Goal: Obtain resource: Obtain resource

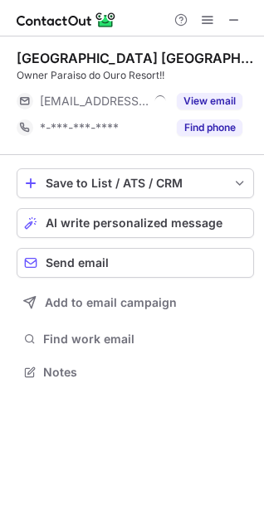
scroll to position [360, 264]
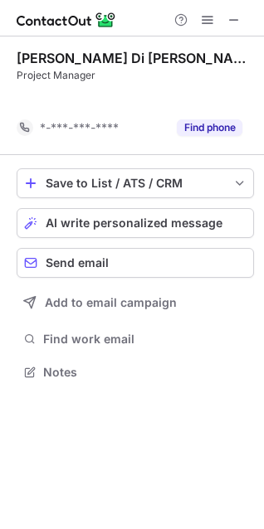
scroll to position [334, 264]
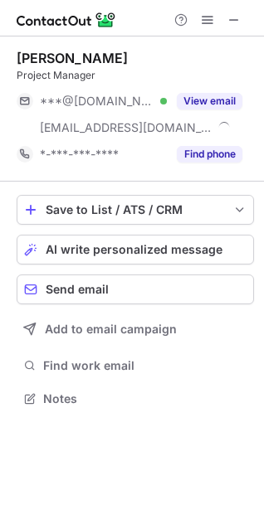
scroll to position [387, 264]
drag, startPoint x: 108, startPoint y: 58, endPoint x: 3, endPoint y: 51, distance: 104.6
click at [3, 51] on div "[PERSON_NAME] Project Manager ***@[DOMAIN_NAME] Verified [EMAIL_ADDRESS][DOMAIN…" at bounding box center [132, 229] width 264 height 387
click at [235, 21] on span at bounding box center [233, 19] width 13 height 13
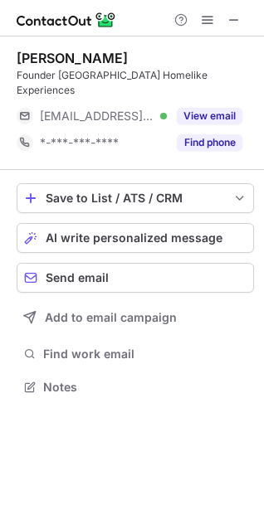
scroll to position [360, 264]
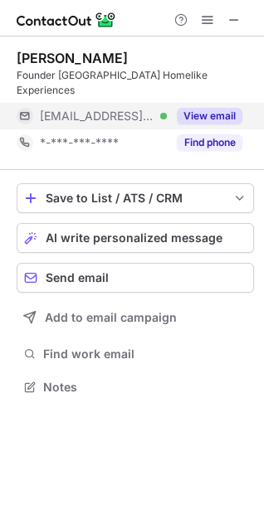
click at [210, 108] on button "View email" at bounding box center [208, 116] width 65 height 17
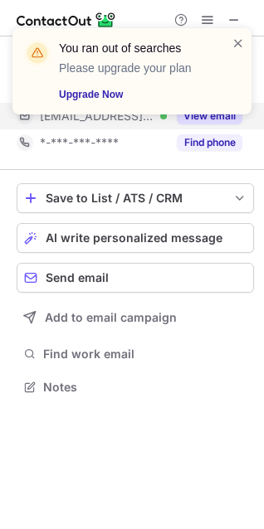
click at [225, 13] on div "You ran out of searches Please upgrade your plan Upgrade Now" at bounding box center [131, 78] width 265 height 133
click at [234, 37] on span at bounding box center [237, 43] width 13 height 17
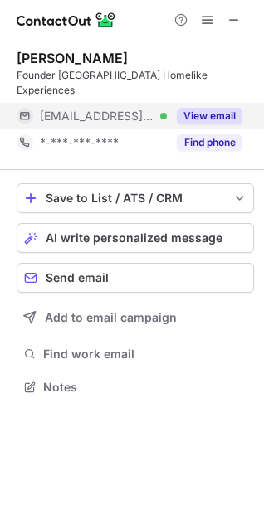
click at [233, 26] on div "You ran out of searches Please upgrade your plan Upgrade Now" at bounding box center [131, 78] width 265 height 133
click at [232, 20] on span at bounding box center [233, 19] width 13 height 13
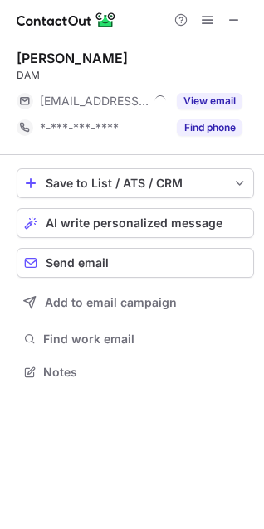
scroll to position [360, 264]
